Goal: Information Seeking & Learning: Compare options

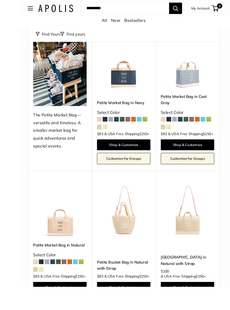
scroll to position [125, 0]
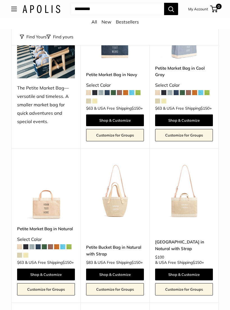
click at [120, 209] on img at bounding box center [115, 191] width 58 height 58
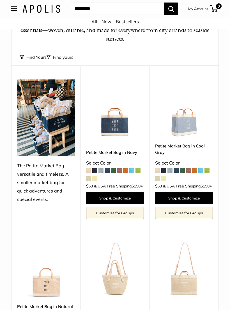
scroll to position [10, 0]
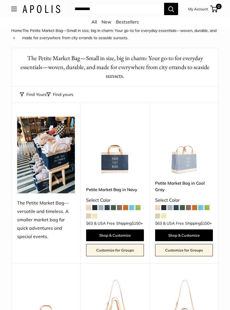
click at [182, 160] on img at bounding box center [184, 146] width 58 height 58
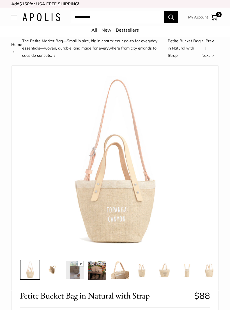
click at [55, 270] on img at bounding box center [52, 270] width 18 height 18
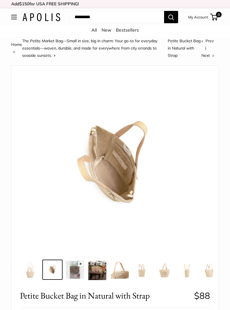
click at [80, 273] on img at bounding box center [75, 270] width 18 height 18
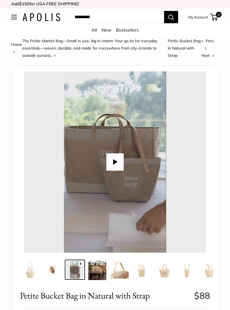
click at [117, 161] on button "Play" at bounding box center [114, 161] width 17 height 17
click at [99, 269] on img at bounding box center [97, 270] width 18 height 19
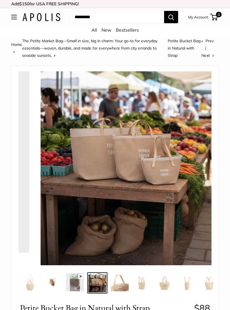
type input "*"
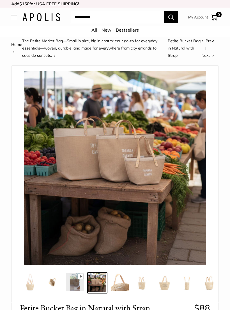
click at [123, 283] on img at bounding box center [120, 282] width 18 height 18
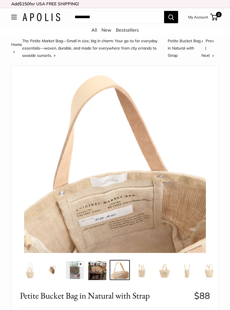
click at [144, 271] on img at bounding box center [142, 270] width 18 height 18
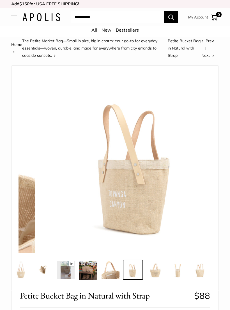
scroll to position [0, 10]
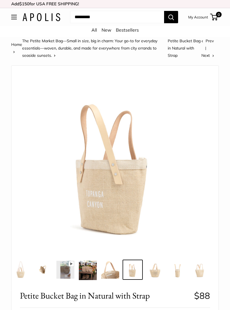
click at [158, 272] on img at bounding box center [155, 270] width 18 height 18
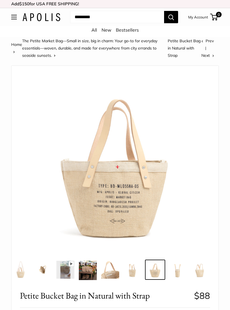
click at [181, 270] on img at bounding box center [177, 270] width 18 height 18
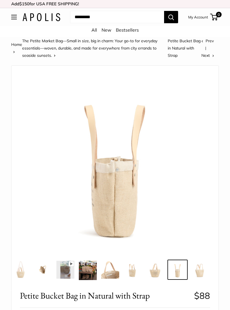
click at [202, 275] on img at bounding box center [200, 270] width 18 height 18
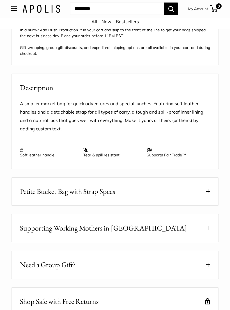
scroll to position [521, 0]
click at [208, 198] on button "Petite Bucket Bag with Strap Specs" at bounding box center [114, 192] width 207 height 28
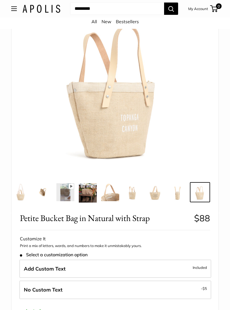
scroll to position [0, 0]
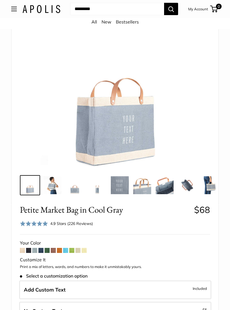
scroll to position [99, 0]
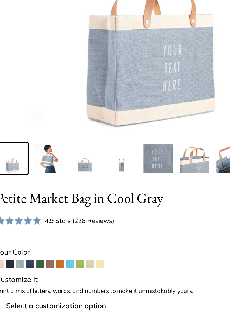
click at [81, 242] on span at bounding box center [83, 244] width 5 height 5
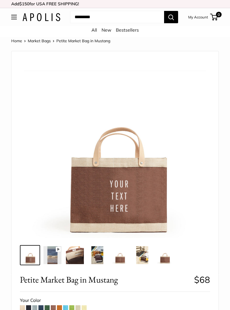
click at [49, 307] on span at bounding box center [47, 307] width 5 height 5
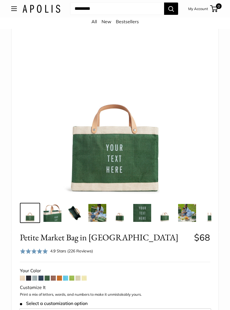
scroll to position [42, 0]
click at [42, 278] on span at bounding box center [40, 278] width 5 height 5
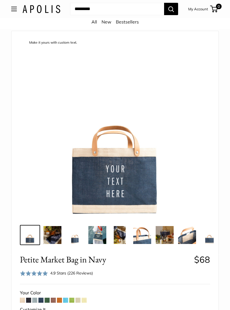
scroll to position [21, 0]
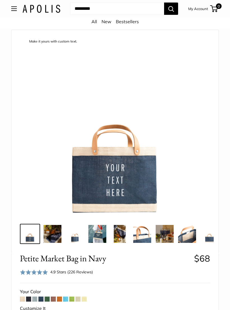
click at [36, 300] on span at bounding box center [34, 299] width 5 height 5
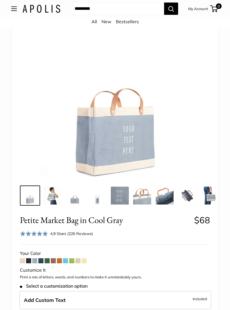
scroll to position [69, 0]
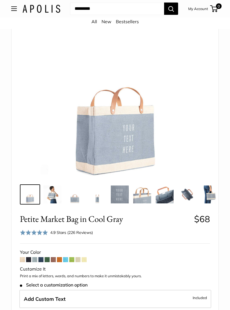
click at [29, 258] on span at bounding box center [28, 260] width 5 height 5
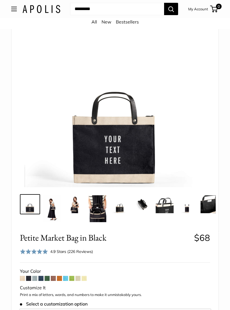
scroll to position [59, 0]
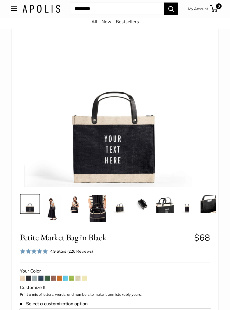
click at [23, 278] on span at bounding box center [22, 278] width 5 height 5
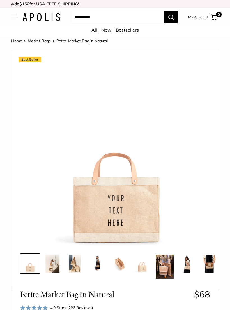
click at [54, 264] on img at bounding box center [52, 264] width 18 height 18
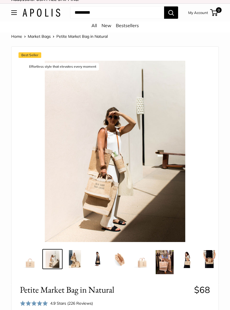
scroll to position [4, 0]
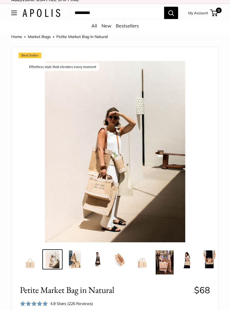
click at [76, 259] on img at bounding box center [75, 260] width 18 height 18
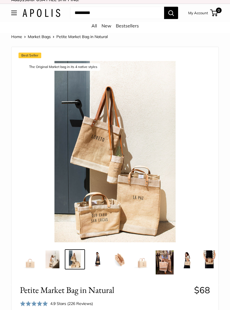
click at [99, 259] on img at bounding box center [97, 260] width 18 height 18
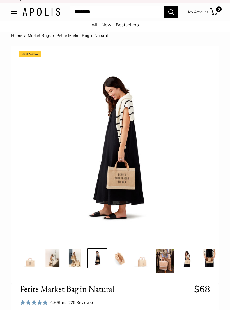
scroll to position [5, 0]
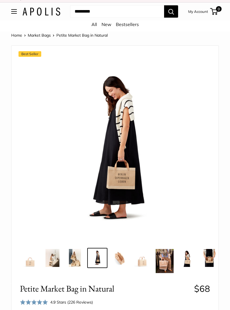
click at [121, 261] on img at bounding box center [120, 258] width 18 height 18
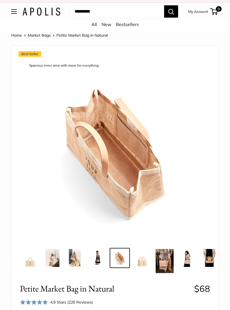
click at [143, 260] on img at bounding box center [142, 258] width 18 height 18
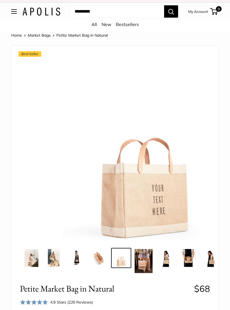
scroll to position [0, 22]
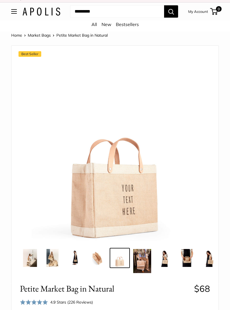
click at [146, 261] on img at bounding box center [142, 261] width 18 height 24
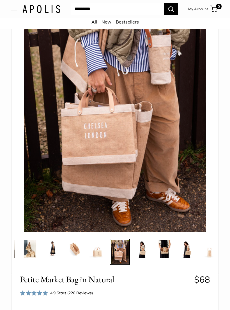
scroll to position [77, 0]
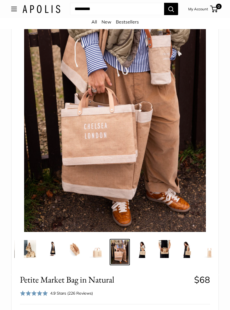
click at [142, 254] on img at bounding box center [142, 249] width 18 height 18
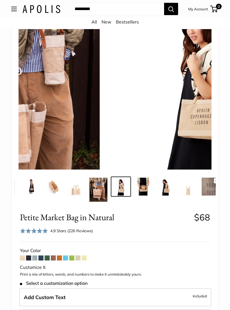
scroll to position [0, 67]
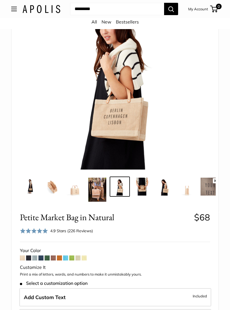
click at [142, 186] on img at bounding box center [142, 187] width 18 height 18
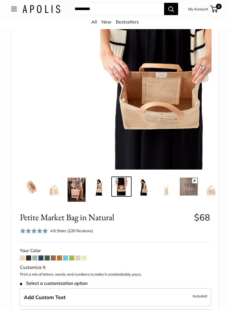
scroll to position [0, 90]
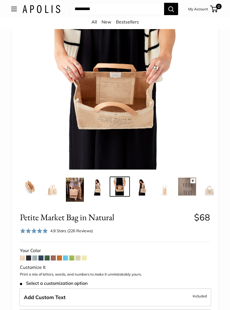
click at [165, 185] on img at bounding box center [164, 187] width 18 height 18
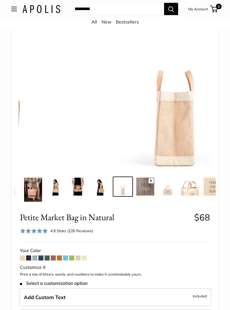
scroll to position [0, 134]
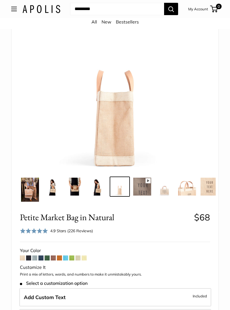
click at [166, 192] on img at bounding box center [164, 187] width 18 height 18
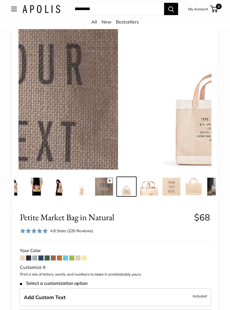
scroll to position [0, 179]
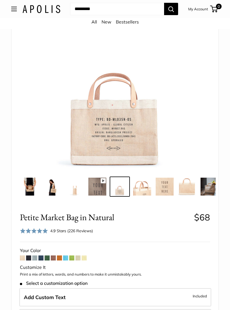
click at [166, 188] on img at bounding box center [164, 187] width 18 height 18
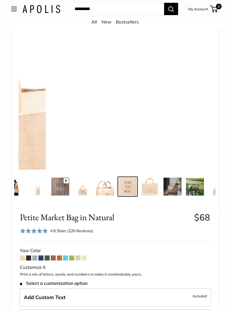
scroll to position [0, 224]
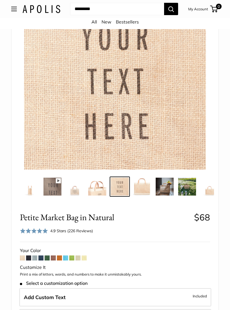
click at [188, 189] on img at bounding box center [187, 187] width 18 height 18
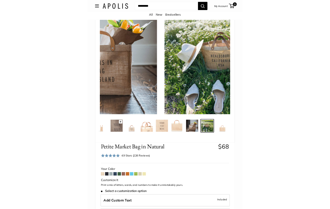
scroll to position [0, 233]
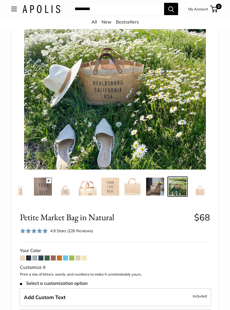
click at [156, 187] on img at bounding box center [155, 187] width 18 height 18
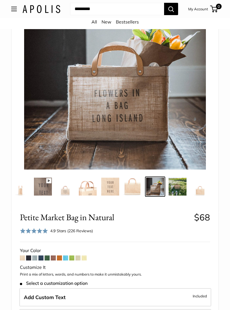
click at [201, 190] on img at bounding box center [200, 187] width 18 height 18
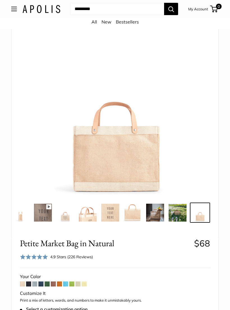
scroll to position [0, 0]
